Goal: Task Accomplishment & Management: Use online tool/utility

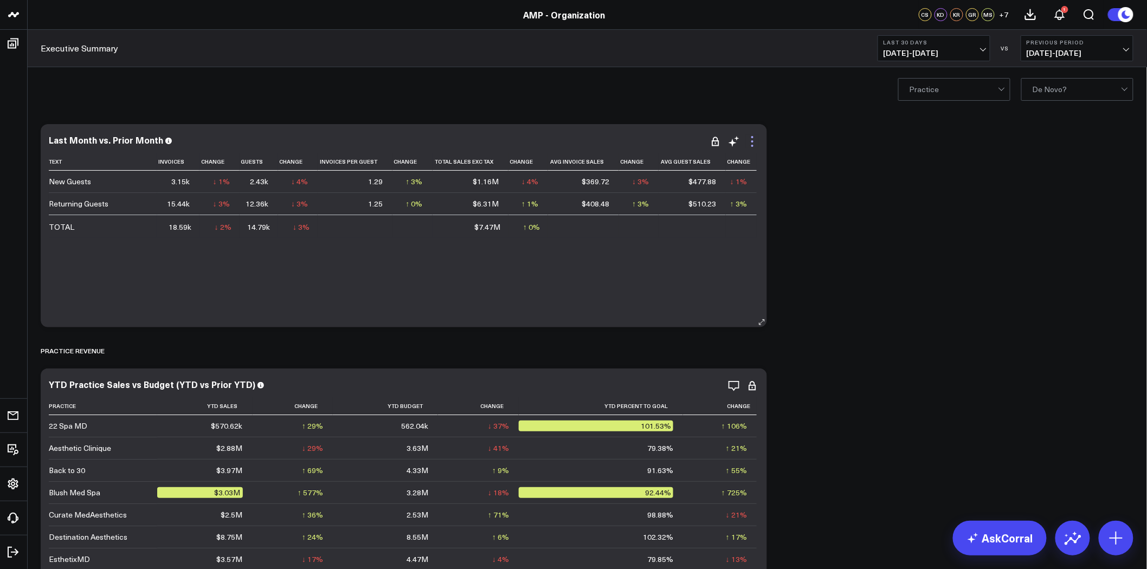
click at [752, 139] on icon at bounding box center [752, 141] width 13 height 13
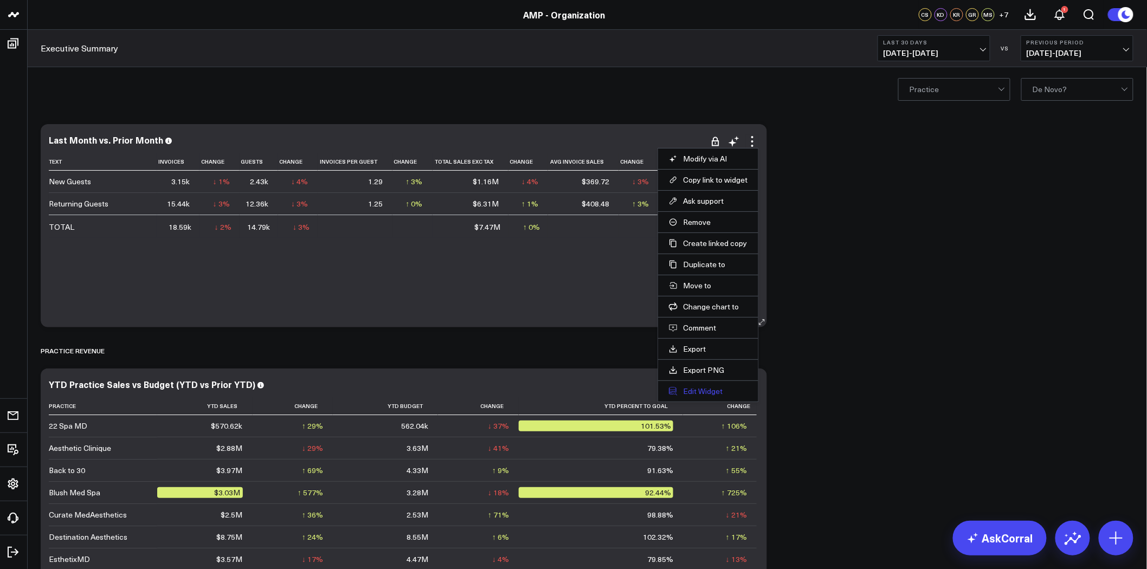
click at [716, 391] on button "Edit Widget" at bounding box center [708, 392] width 79 height 10
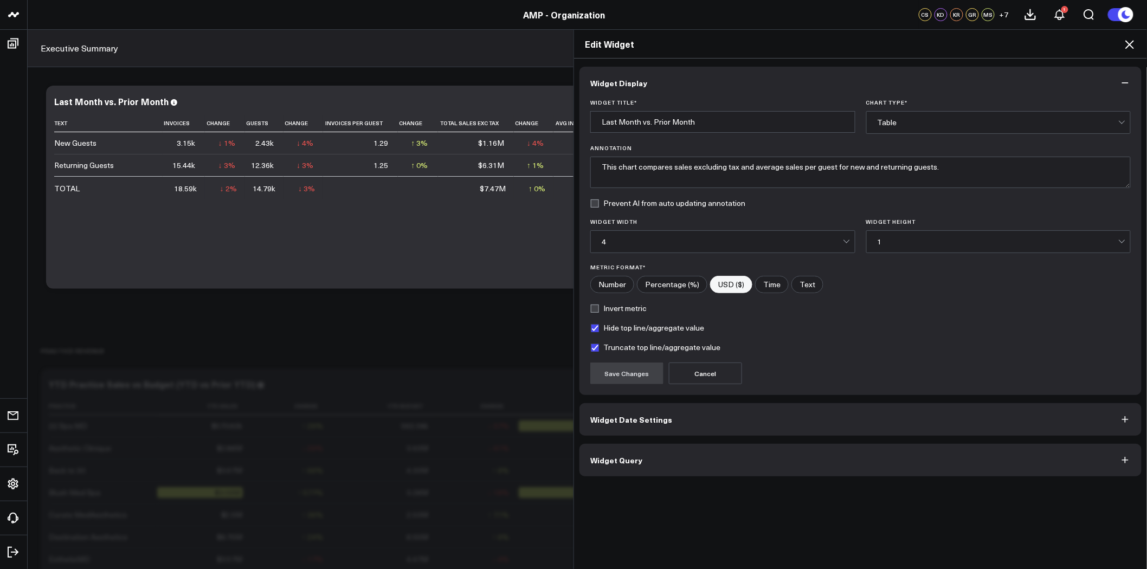
click at [668, 456] on button "Widget Query" at bounding box center [861, 460] width 562 height 33
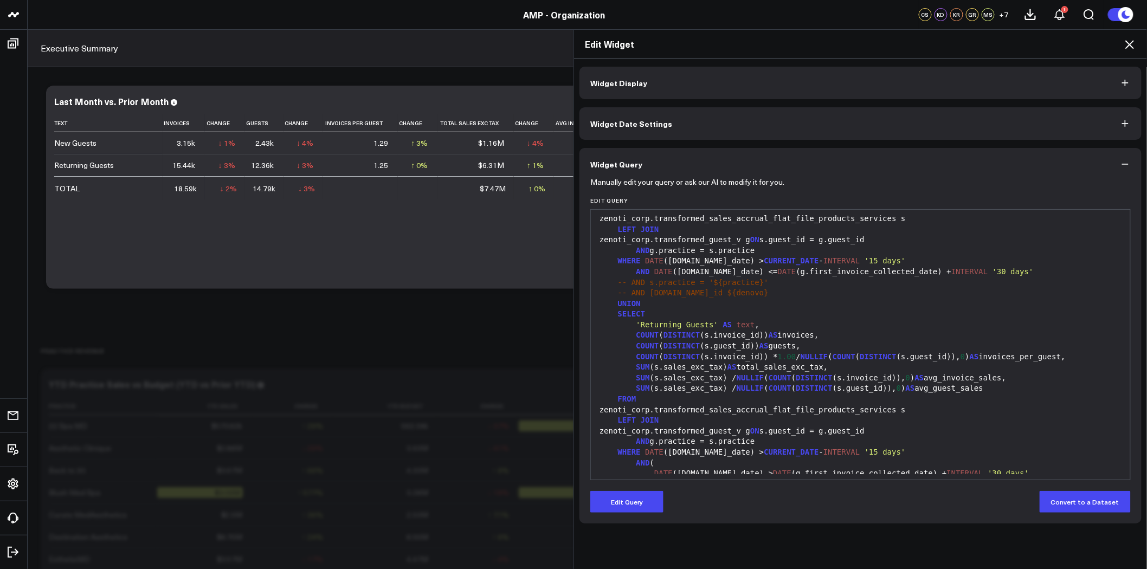
scroll to position [120, 0]
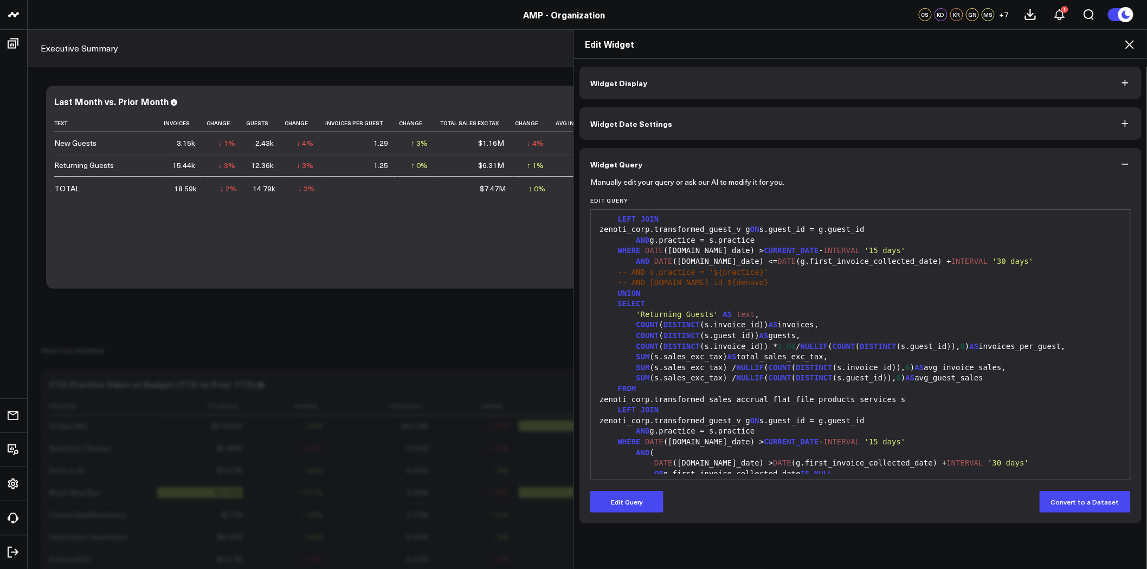
click at [789, 293] on div "UNION" at bounding box center [860, 293] width 529 height 11
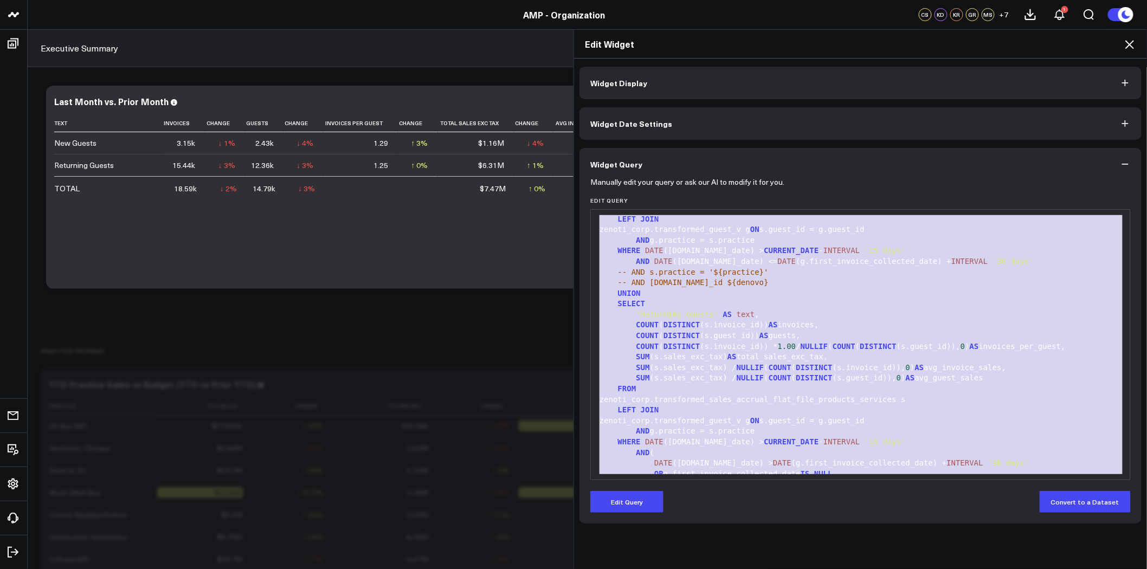
copy div "WITH sales_data AS ( SELECT 'New Guests' AS text , COUNT ( DISTINCT (s.invoice_…"
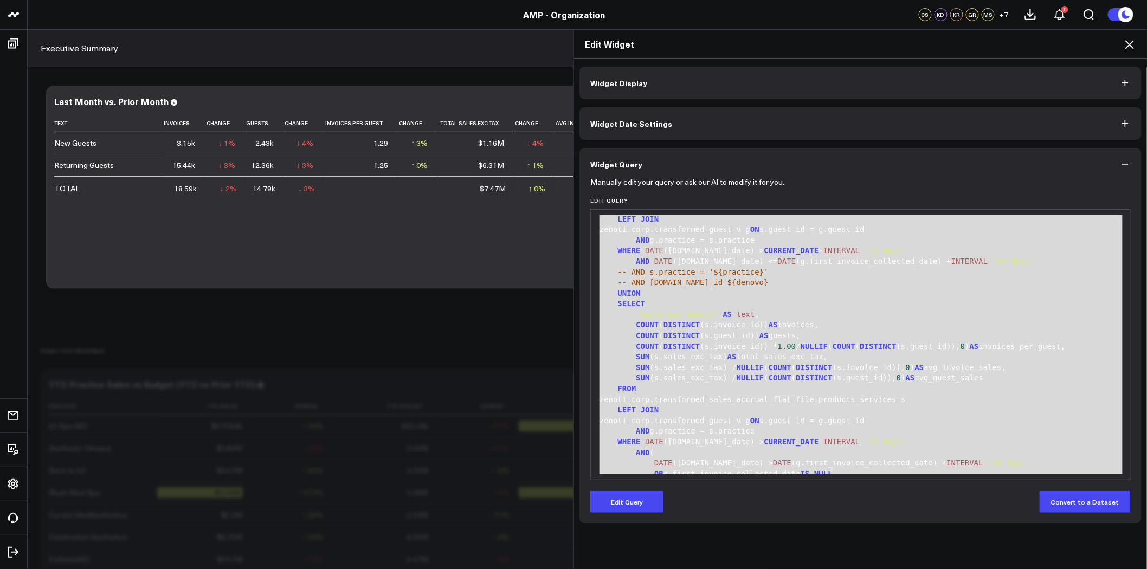
click at [765, 278] on div "-- AND [DOMAIN_NAME]_id ${denovo}" at bounding box center [860, 283] width 529 height 11
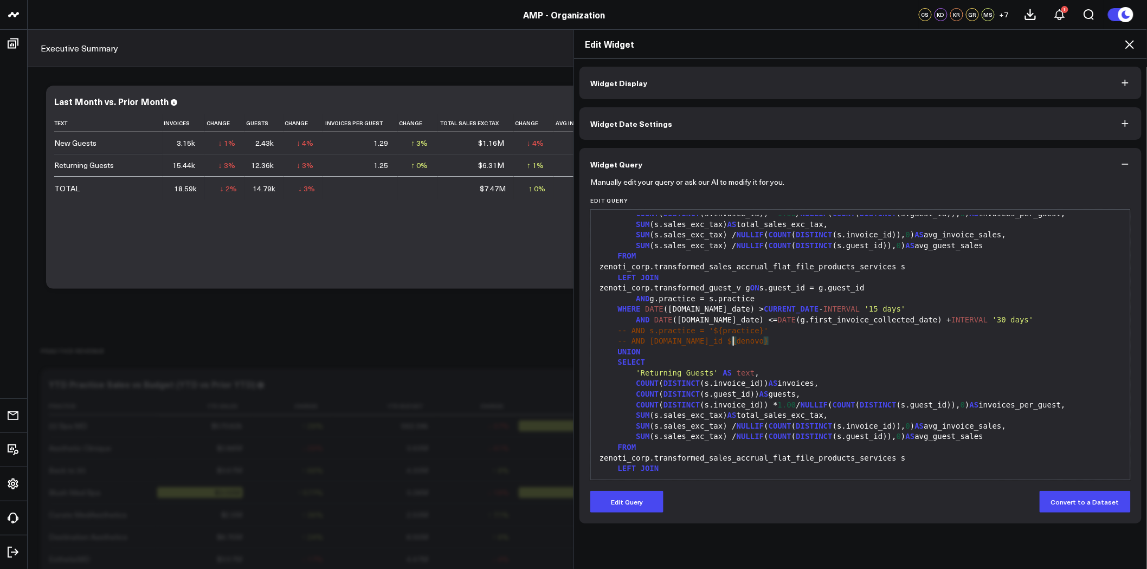
scroll to position [0, 0]
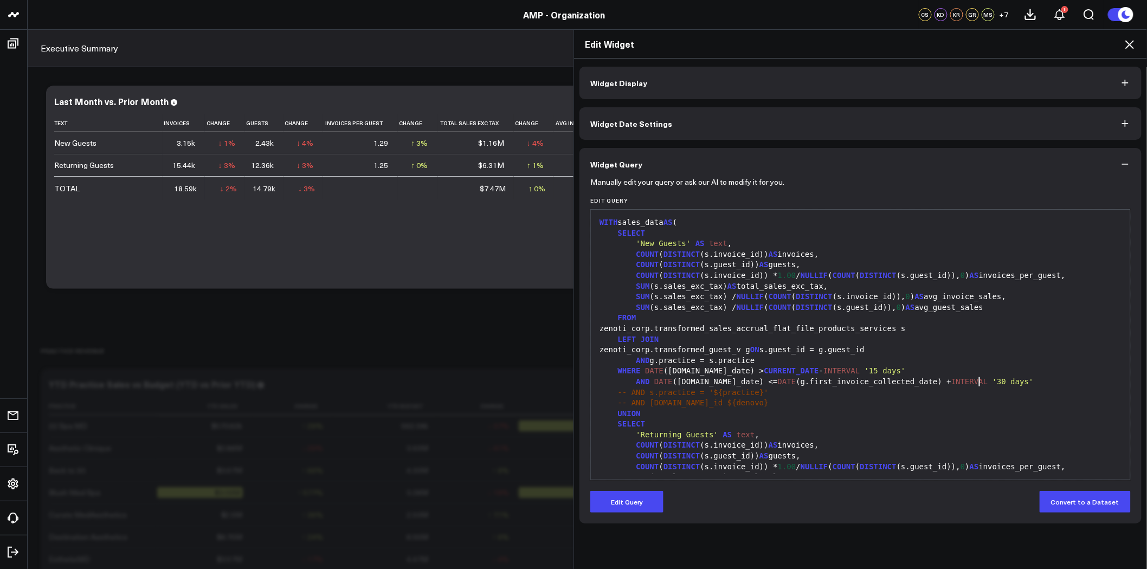
click at [998, 383] on div "AND DATE (s.sale_date) <= DATE (g.first_invoice_collected_date) + INTERVAL '30 …" at bounding box center [860, 382] width 529 height 11
click at [611, 501] on button "Edit Query" at bounding box center [626, 502] width 73 height 22
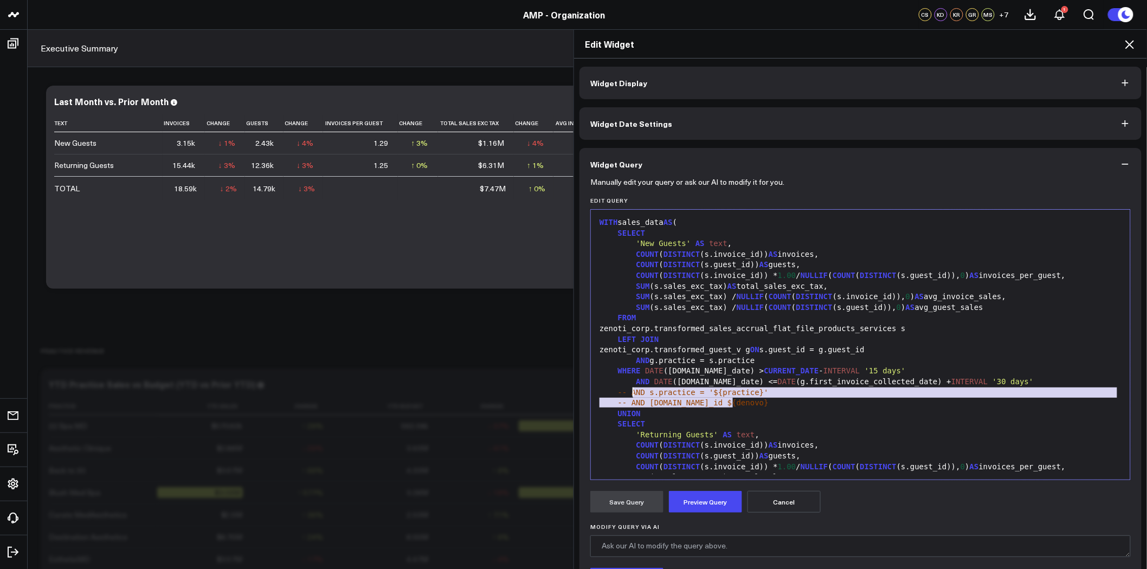
drag, startPoint x: 749, startPoint y: 404, endPoint x: 630, endPoint y: 394, distance: 118.6
click at [630, 394] on div "WITH sales_data AS ( SELECT 'New Guests' AS text , COUNT ( DISTINCT (s.invoice_…" at bounding box center [860, 461] width 529 height 493
click at [618, 393] on span "-- AND s.practice = '${practice}'" at bounding box center [693, 392] width 151 height 9
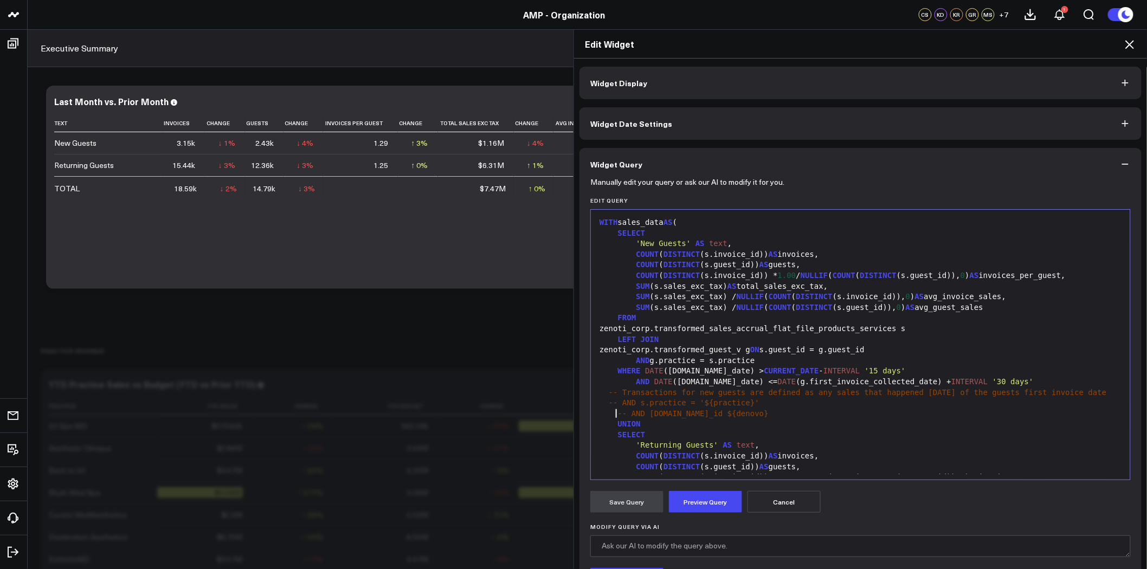
click at [618, 415] on span "-- AND [DOMAIN_NAME]_id ${denovo}" at bounding box center [693, 413] width 151 height 9
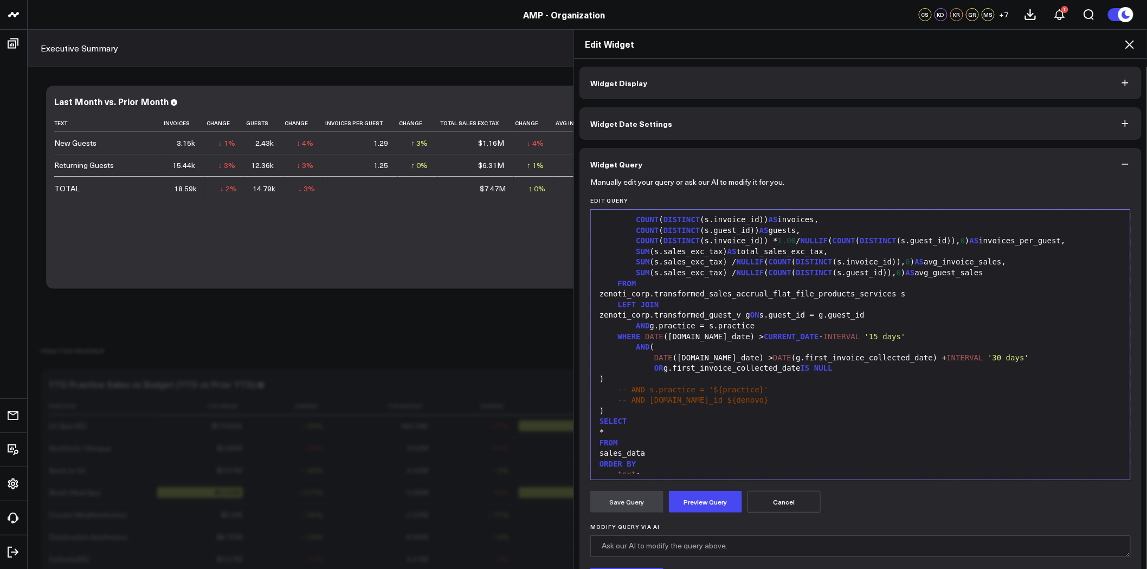
scroll to position [244, 0]
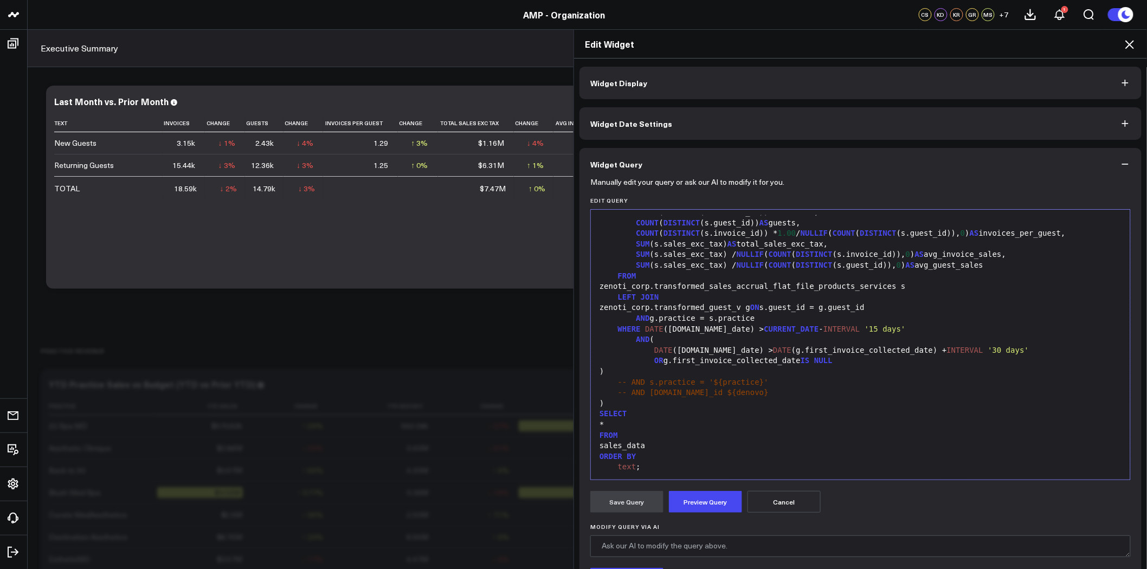
click at [618, 382] on span "-- AND s.practice = '${practice}'" at bounding box center [693, 382] width 151 height 9
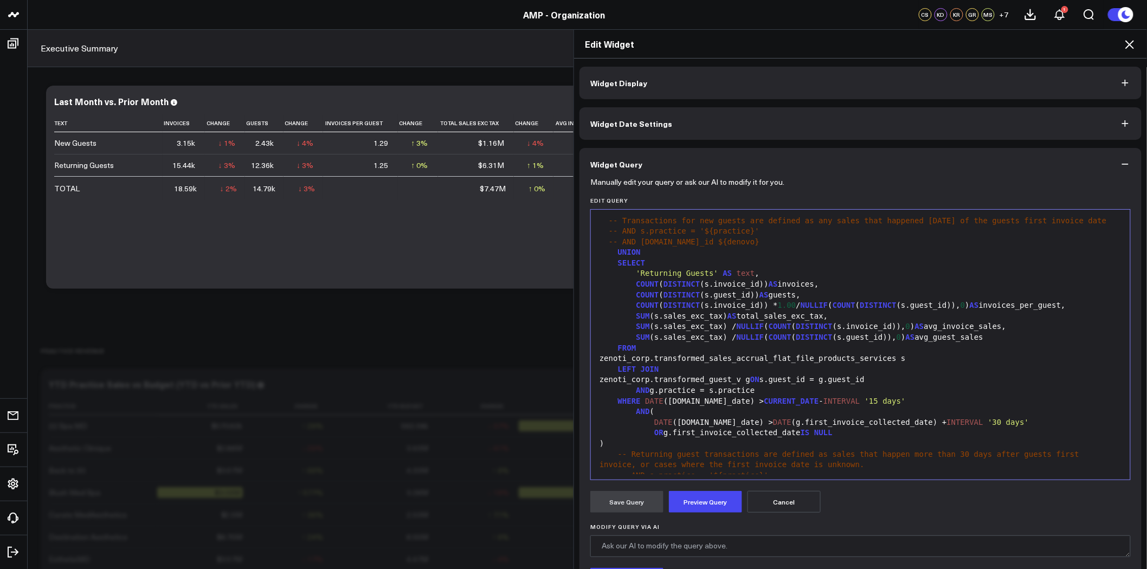
scroll to position [241, 0]
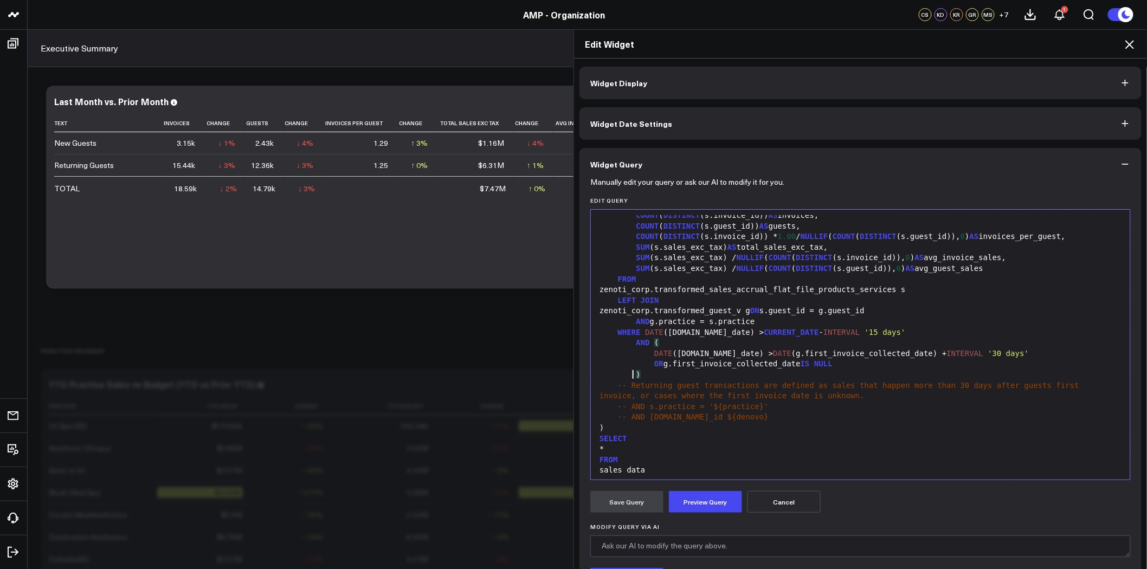
click at [629, 375] on div ")" at bounding box center [860, 375] width 529 height 11
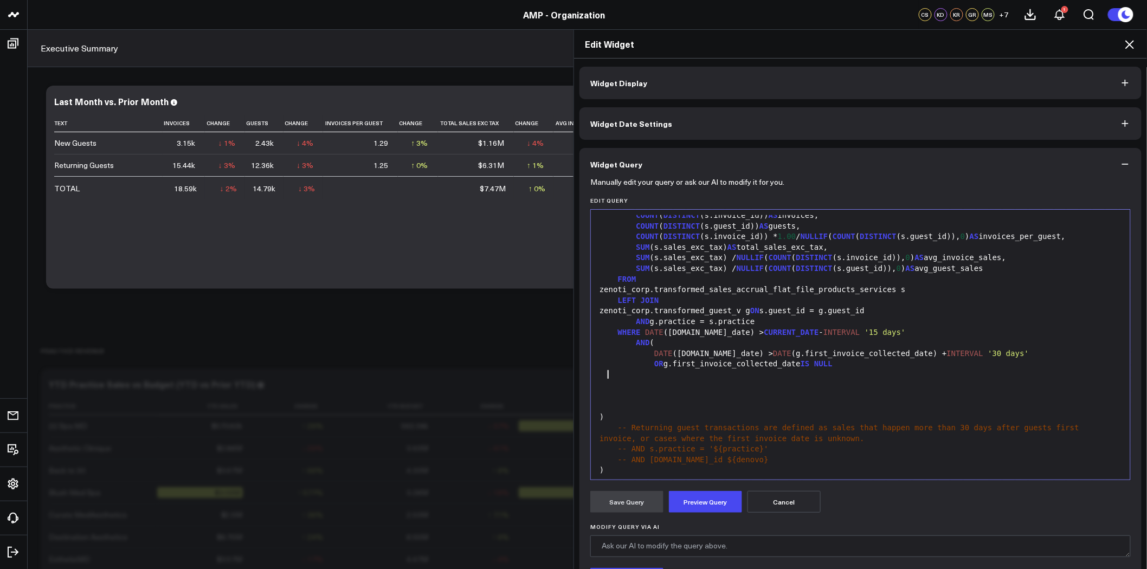
scroll to position [181, 0]
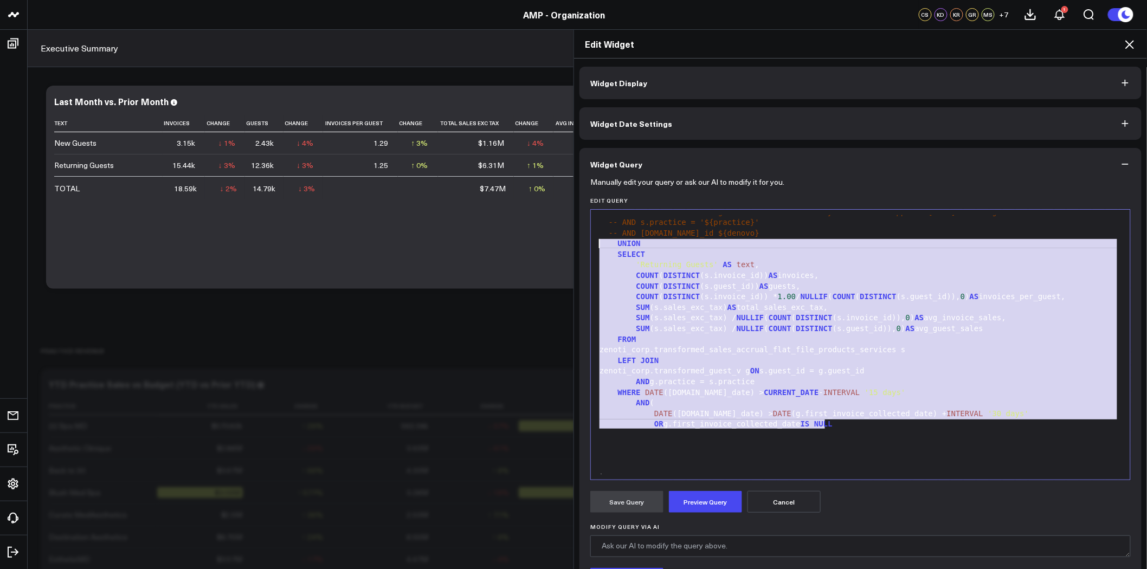
drag, startPoint x: 822, startPoint y: 425, endPoint x: 596, endPoint y: 241, distance: 290.9
click at [596, 241] on div "WITH sales_data AS ( SELECT 'New Guests' AS text , COUNT ( DISTINCT (s.invoice_…" at bounding box center [860, 318] width 529 height 567
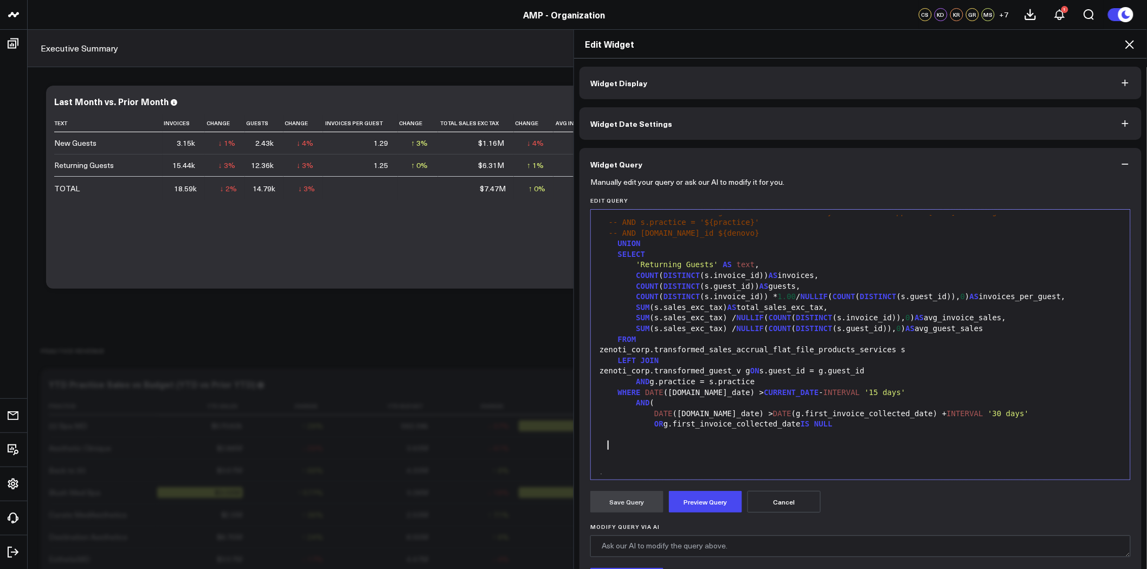
click at [615, 441] on div at bounding box center [860, 446] width 529 height 11
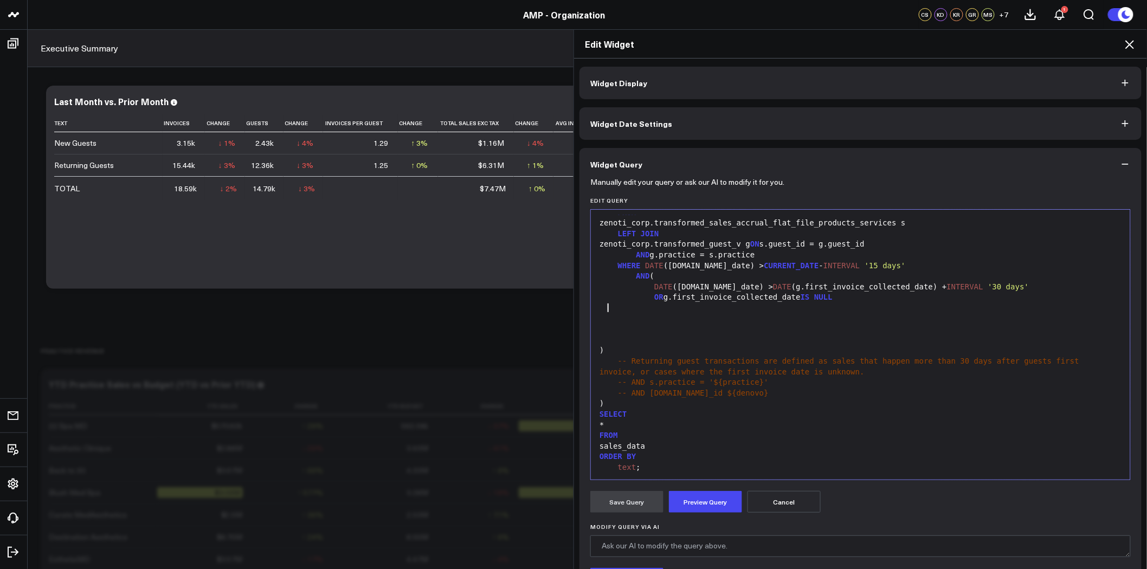
scroll to position [297, 0]
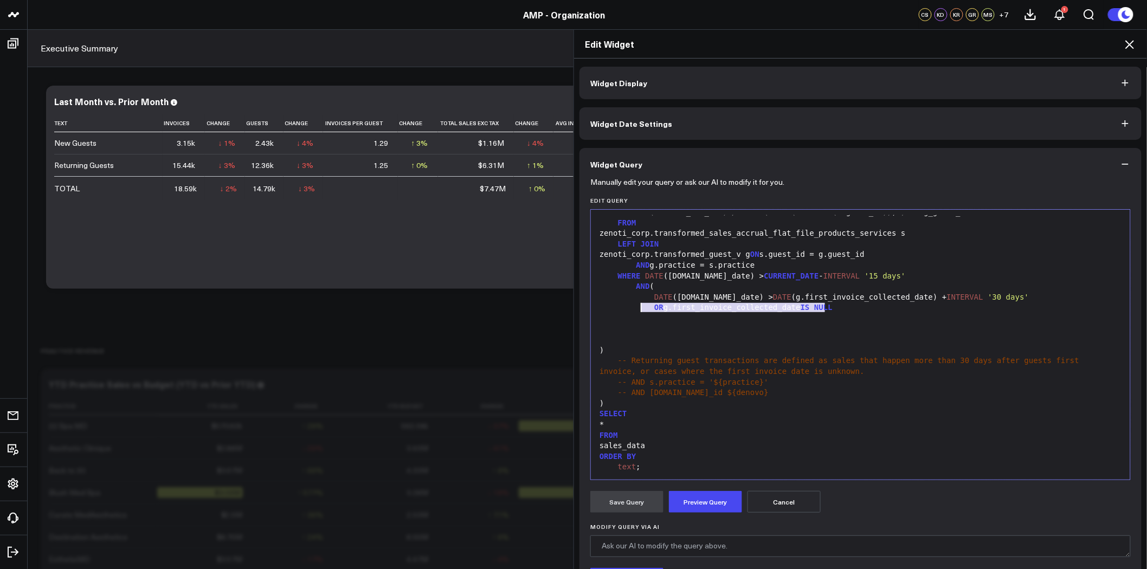
drag, startPoint x: 828, startPoint y: 306, endPoint x: 638, endPoint y: 304, distance: 190.3
click at [638, 304] on div "OR g.first_invoice_collected_date IS NULL" at bounding box center [860, 307] width 529 height 11
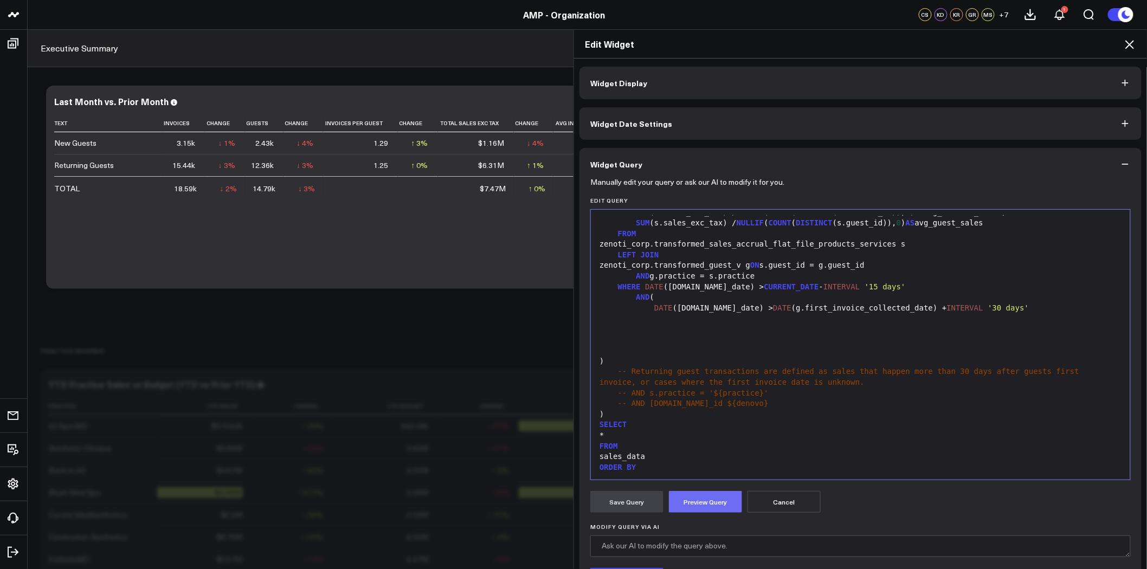
click at [698, 496] on button "Preview Query" at bounding box center [705, 502] width 73 height 22
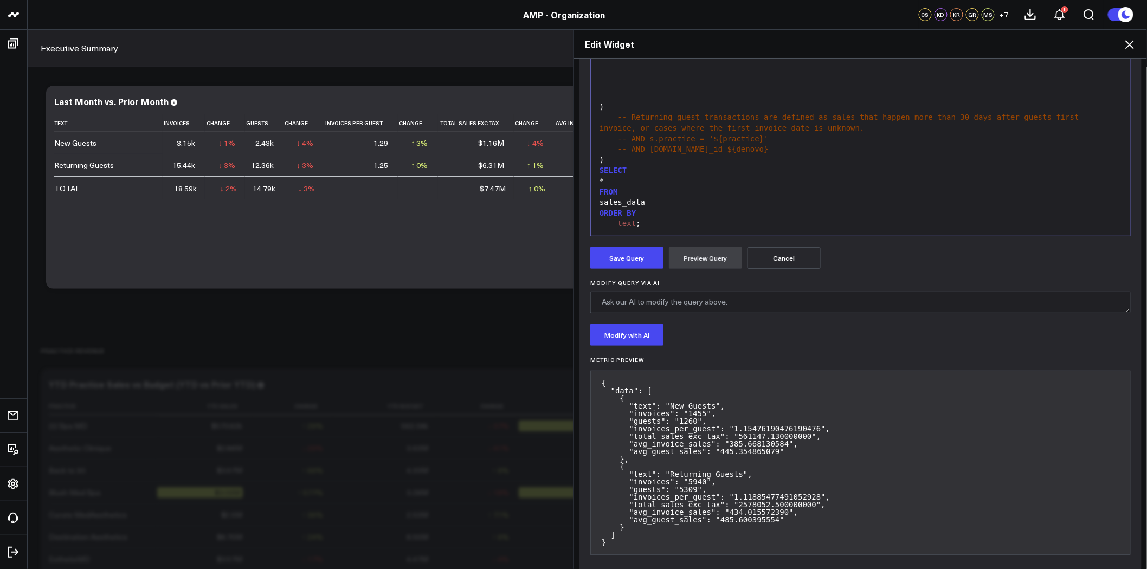
scroll to position [256, 0]
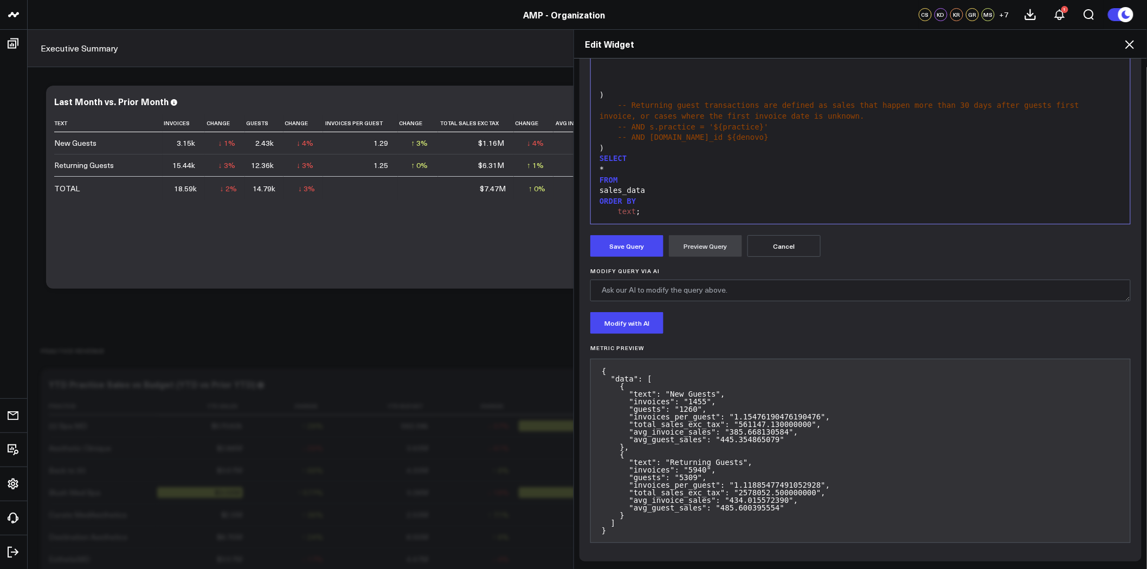
click at [774, 242] on button "Cancel" at bounding box center [784, 246] width 73 height 22
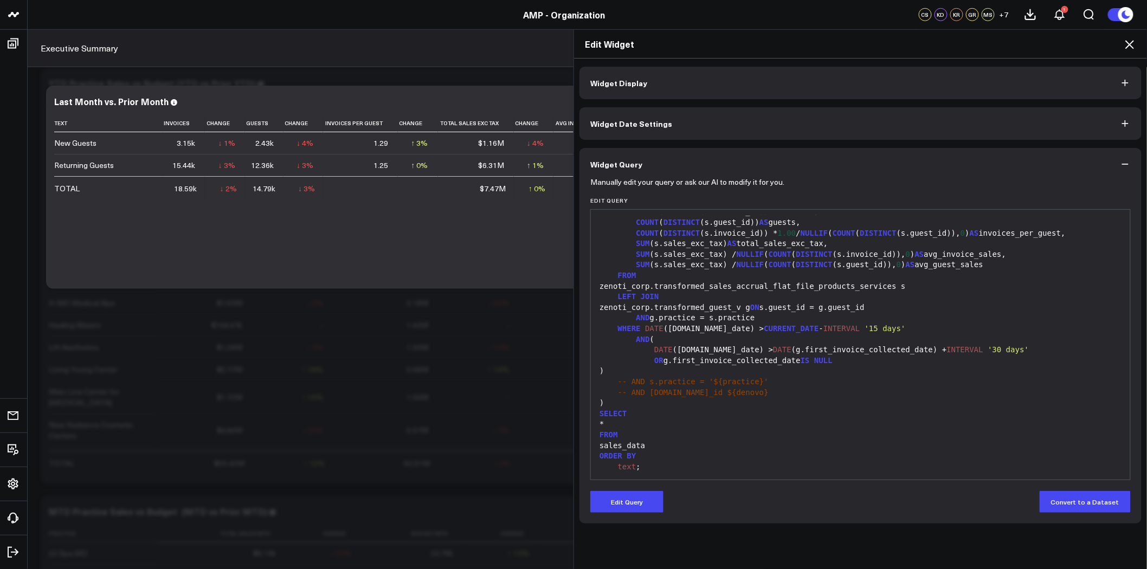
scroll to position [0, 0]
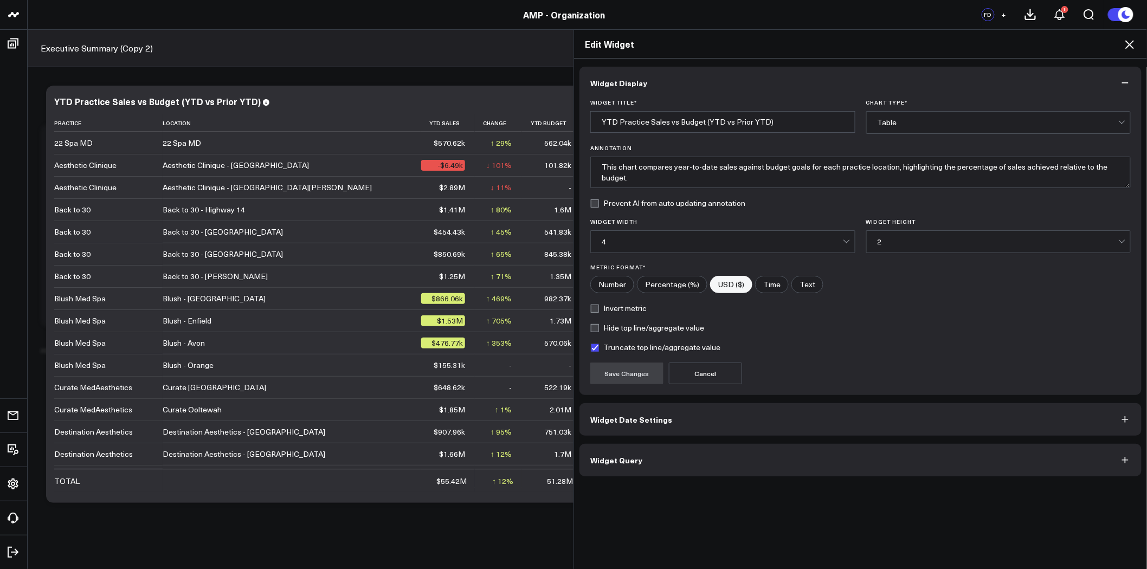
click at [14, 409] on div "Edit Widget Widget Display Widget Title * YTD Practice Sales vs Budget (YTD vs …" at bounding box center [573, 299] width 1147 height 540
click at [1131, 44] on icon at bounding box center [1129, 44] width 13 height 13
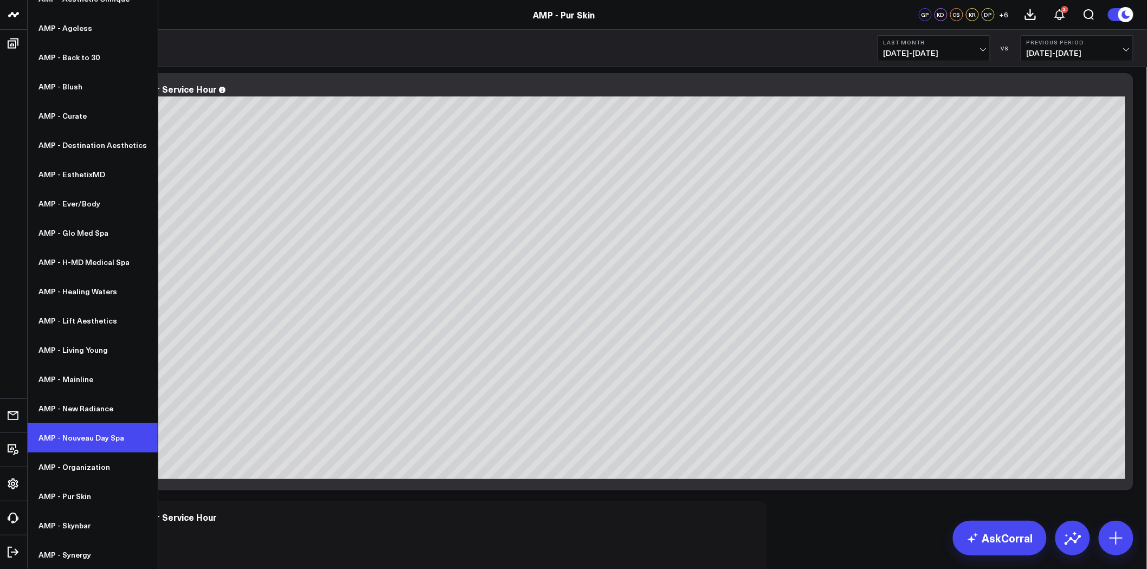
scroll to position [60, 0]
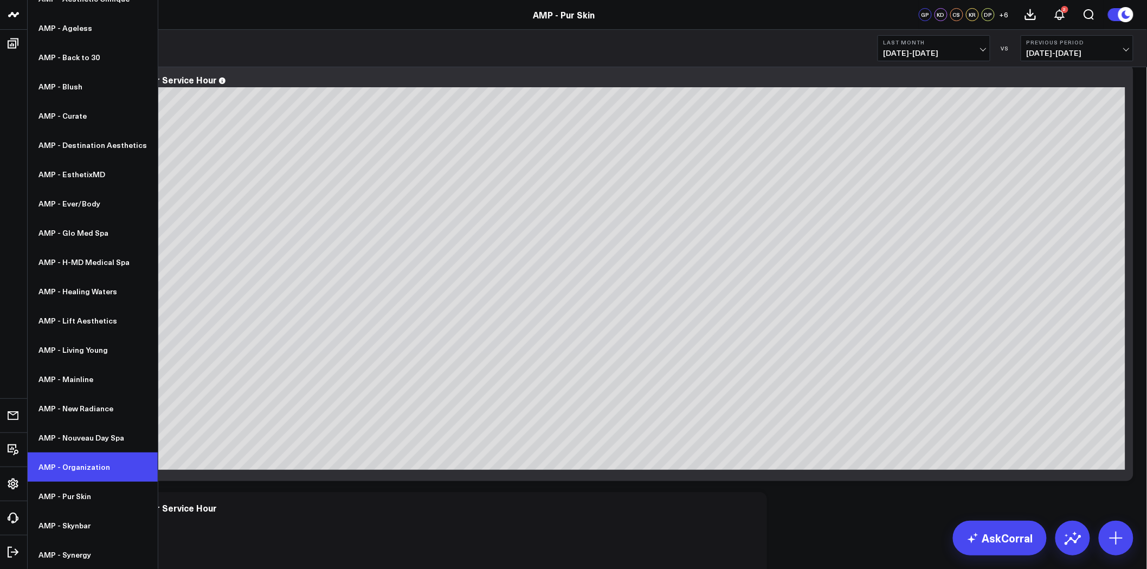
click at [80, 460] on link "AMP - Organization" at bounding box center [93, 467] width 130 height 29
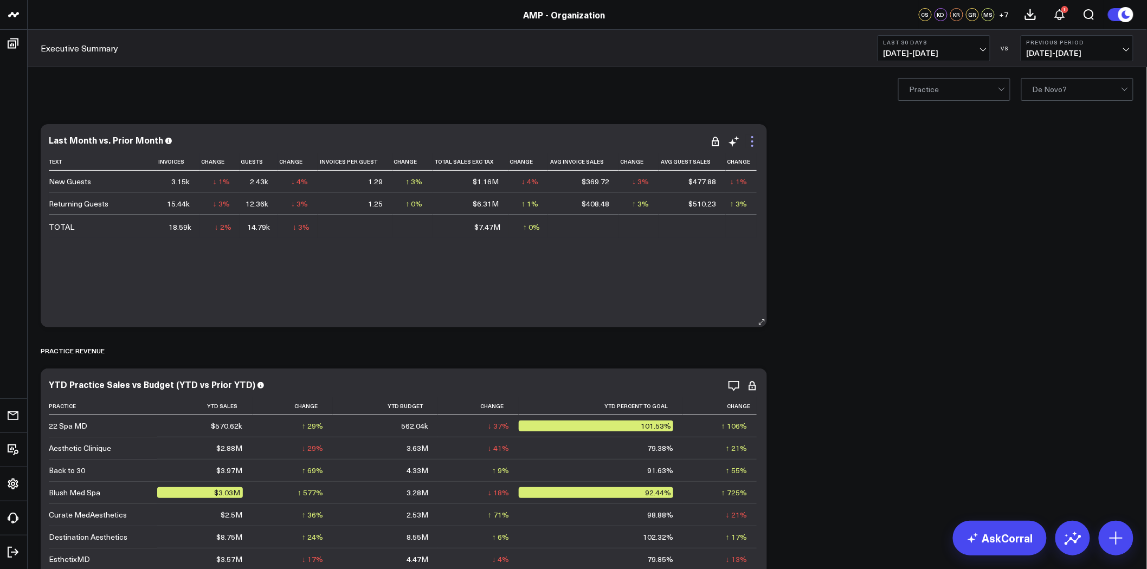
click at [754, 142] on icon at bounding box center [752, 141] width 13 height 13
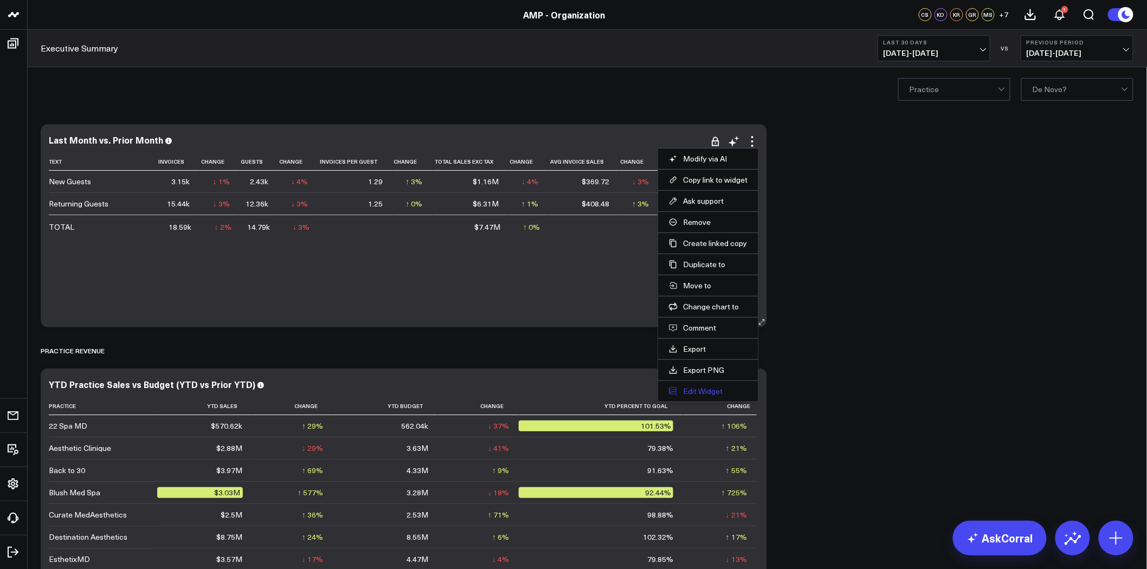
click at [717, 389] on button "Edit Widget" at bounding box center [708, 392] width 79 height 10
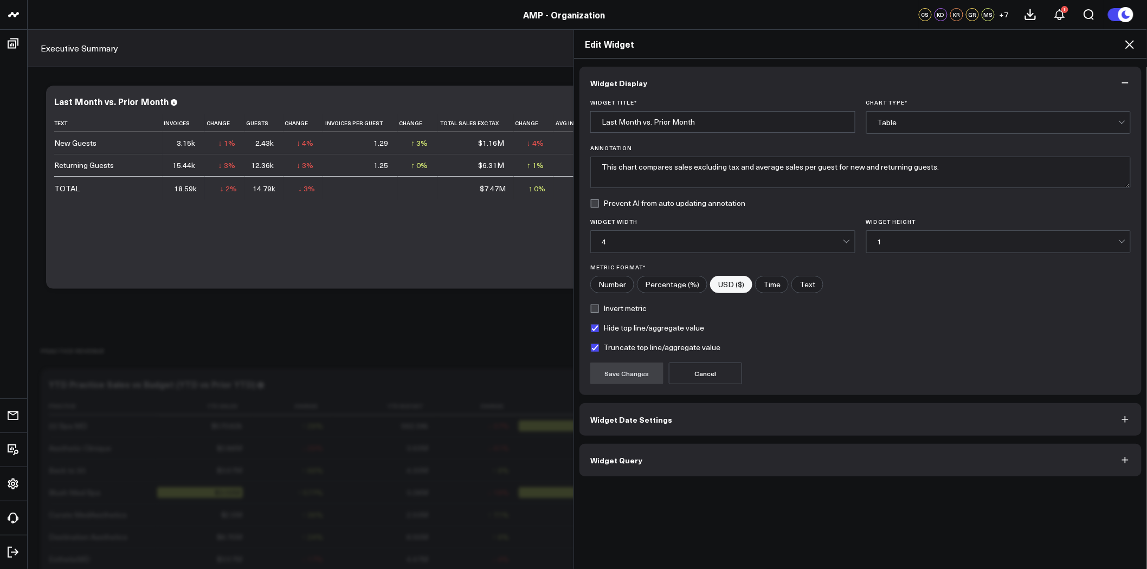
click at [756, 448] on button "Widget Query" at bounding box center [861, 460] width 562 height 33
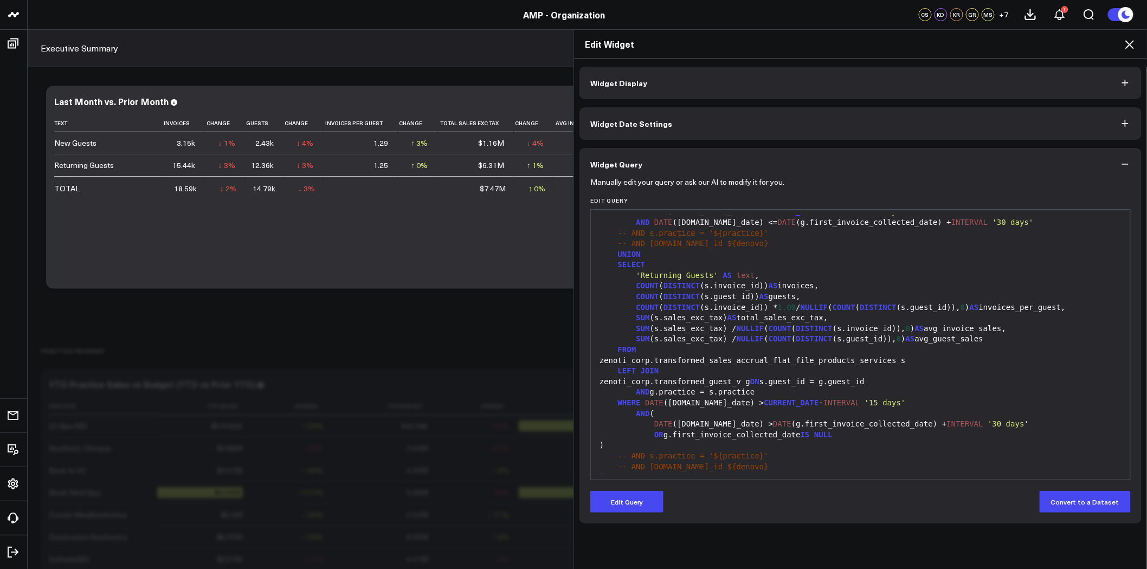
scroll to position [181, 0]
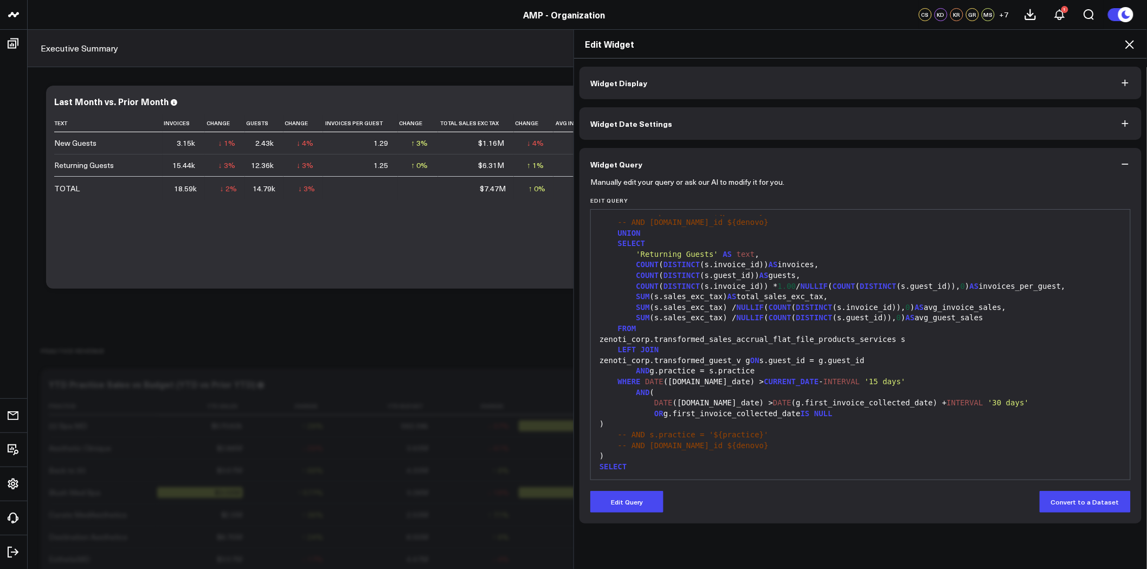
click at [1131, 44] on icon at bounding box center [1129, 44] width 13 height 13
